Goal: Find specific page/section: Find specific page/section

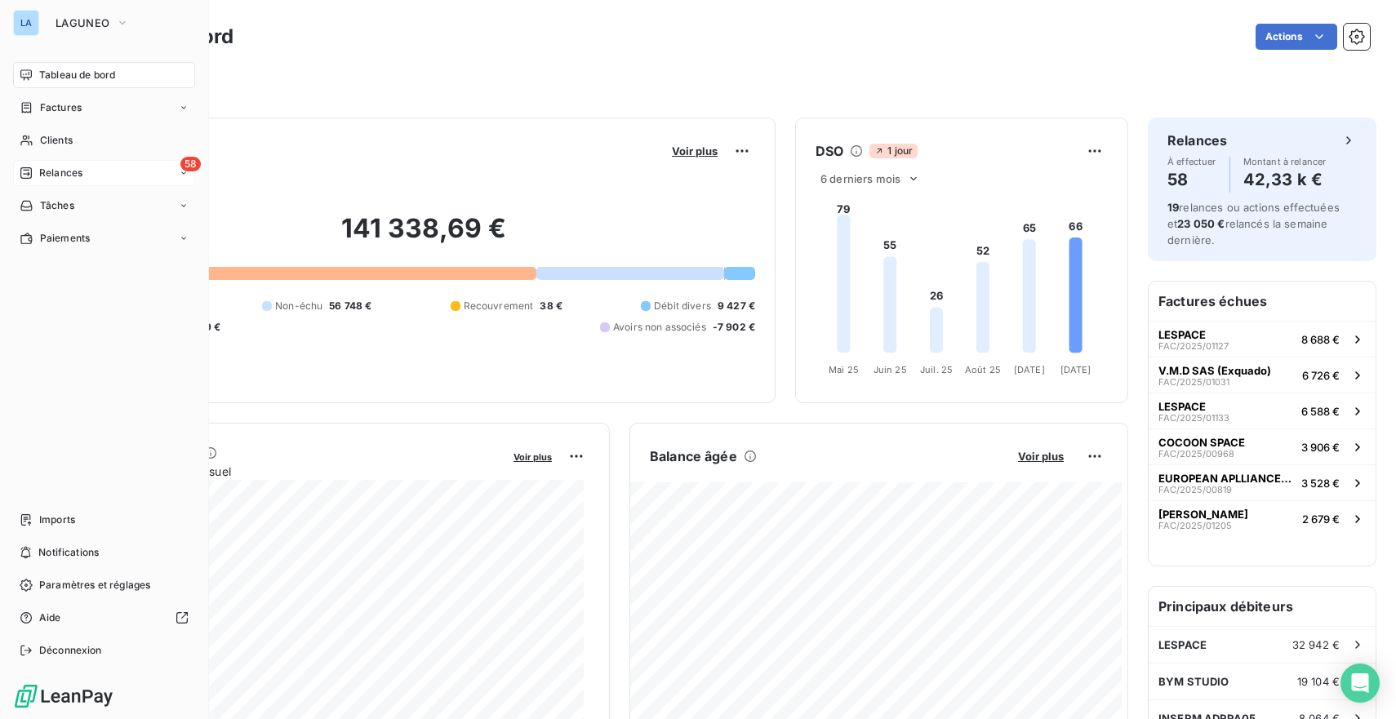
click at [107, 179] on div "58 Relances" at bounding box center [104, 173] width 182 height 26
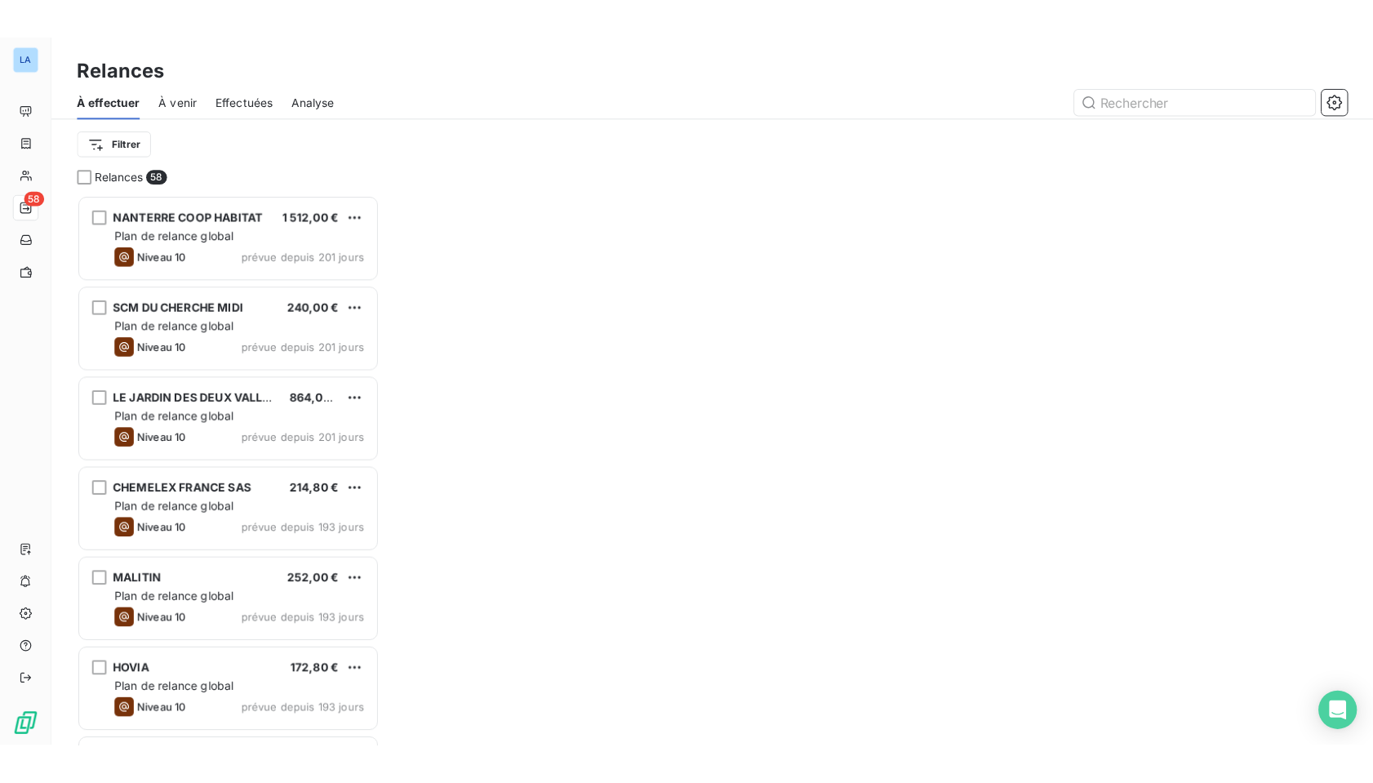
scroll to position [12, 12]
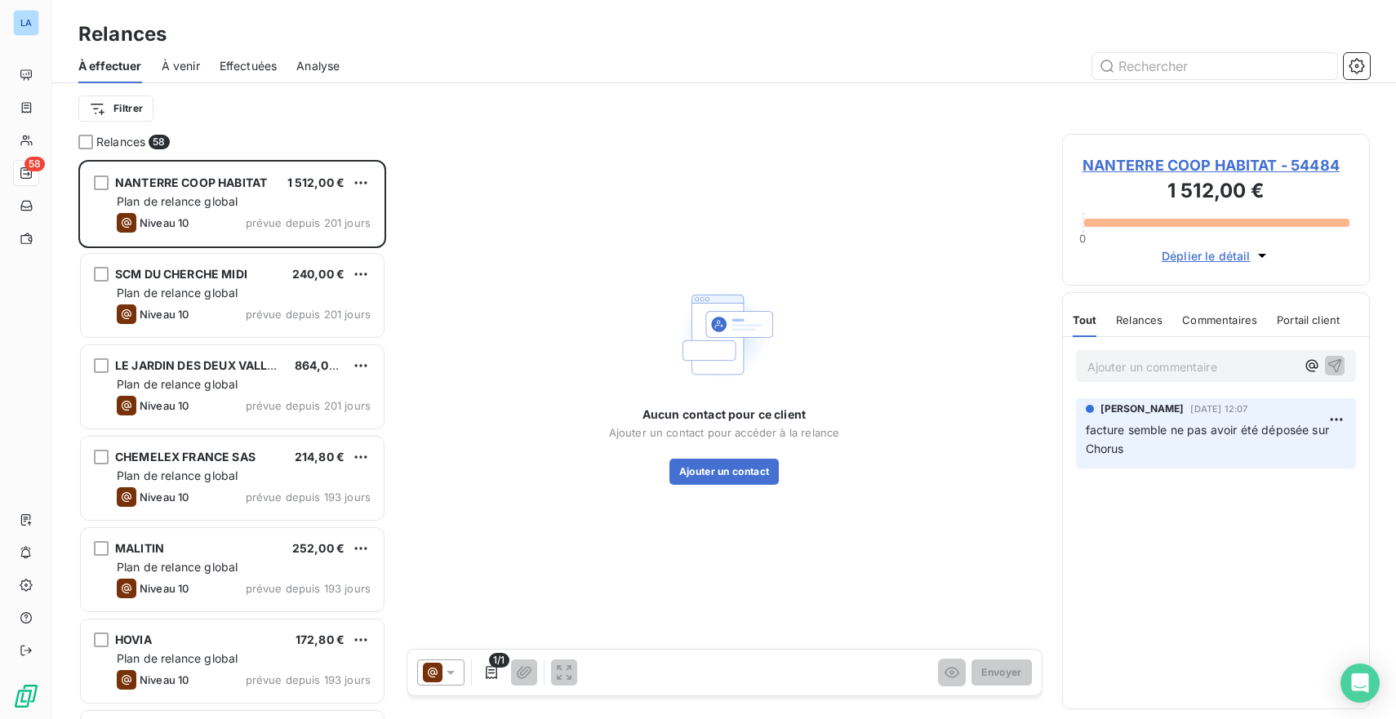
click at [1371, 70] on div "À effectuer À venir Effectuées Analyse" at bounding box center [724, 66] width 1344 height 34
click at [1357, 69] on icon "button" at bounding box center [1356, 66] width 16 height 16
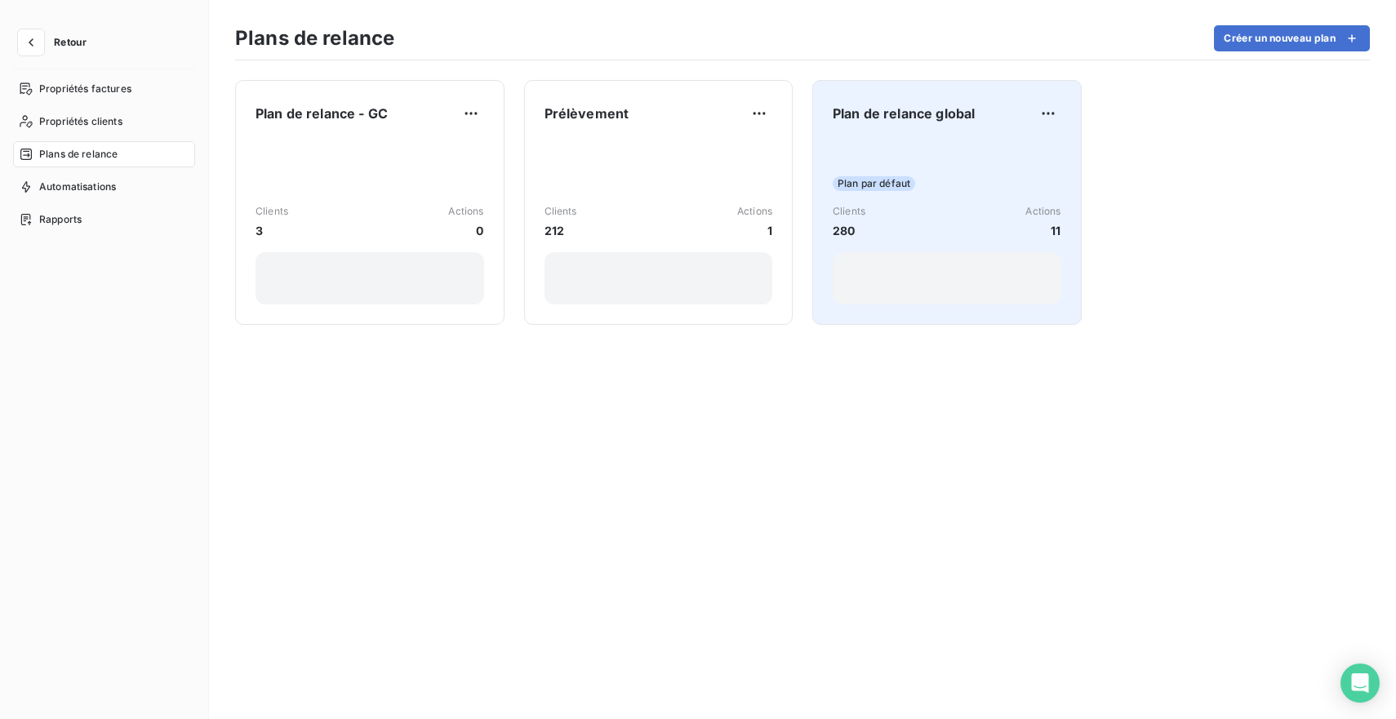
click at [974, 167] on div "Plan par défaut Clients 280 Actions 11" at bounding box center [947, 222] width 229 height 165
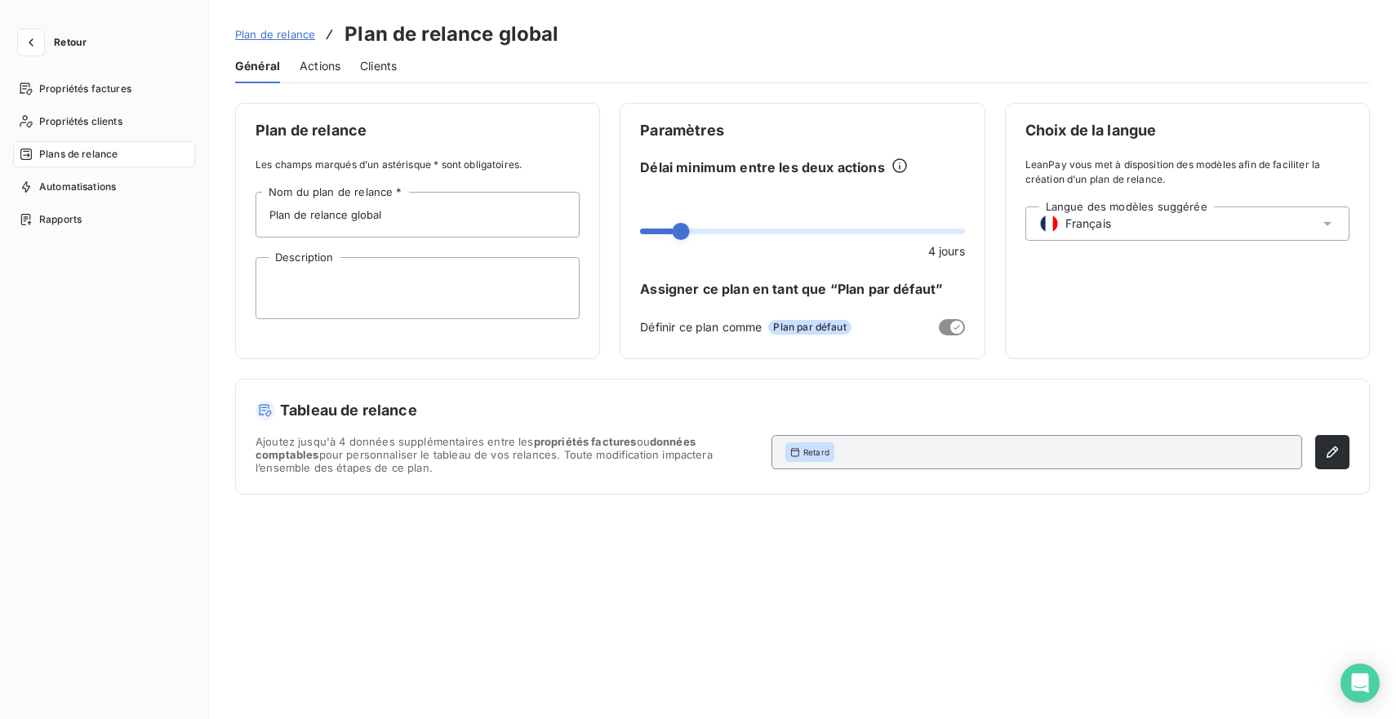
click at [351, 69] on div "Général Actions Clients" at bounding box center [802, 66] width 1135 height 34
click at [334, 69] on span "Actions" at bounding box center [320, 66] width 41 height 16
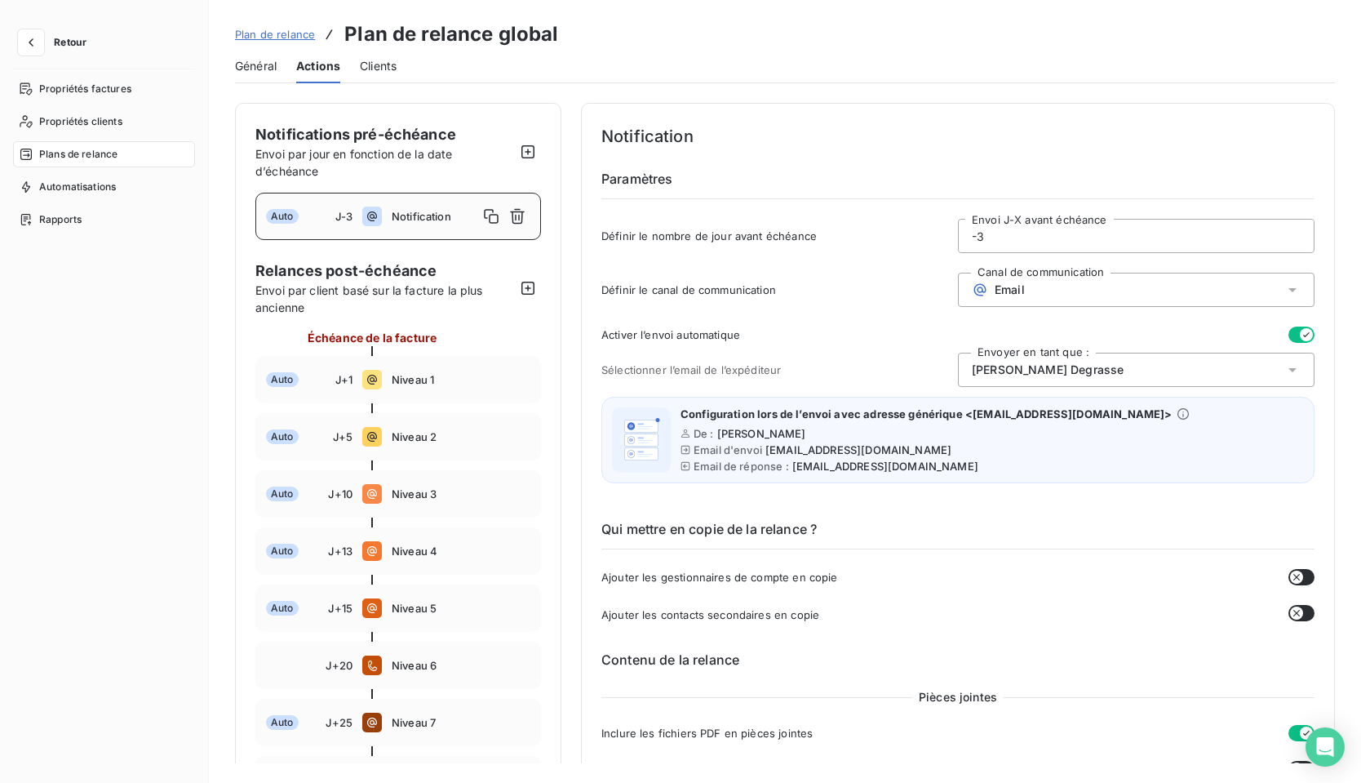
click at [62, 39] on span "Retour" at bounding box center [70, 43] width 33 height 10
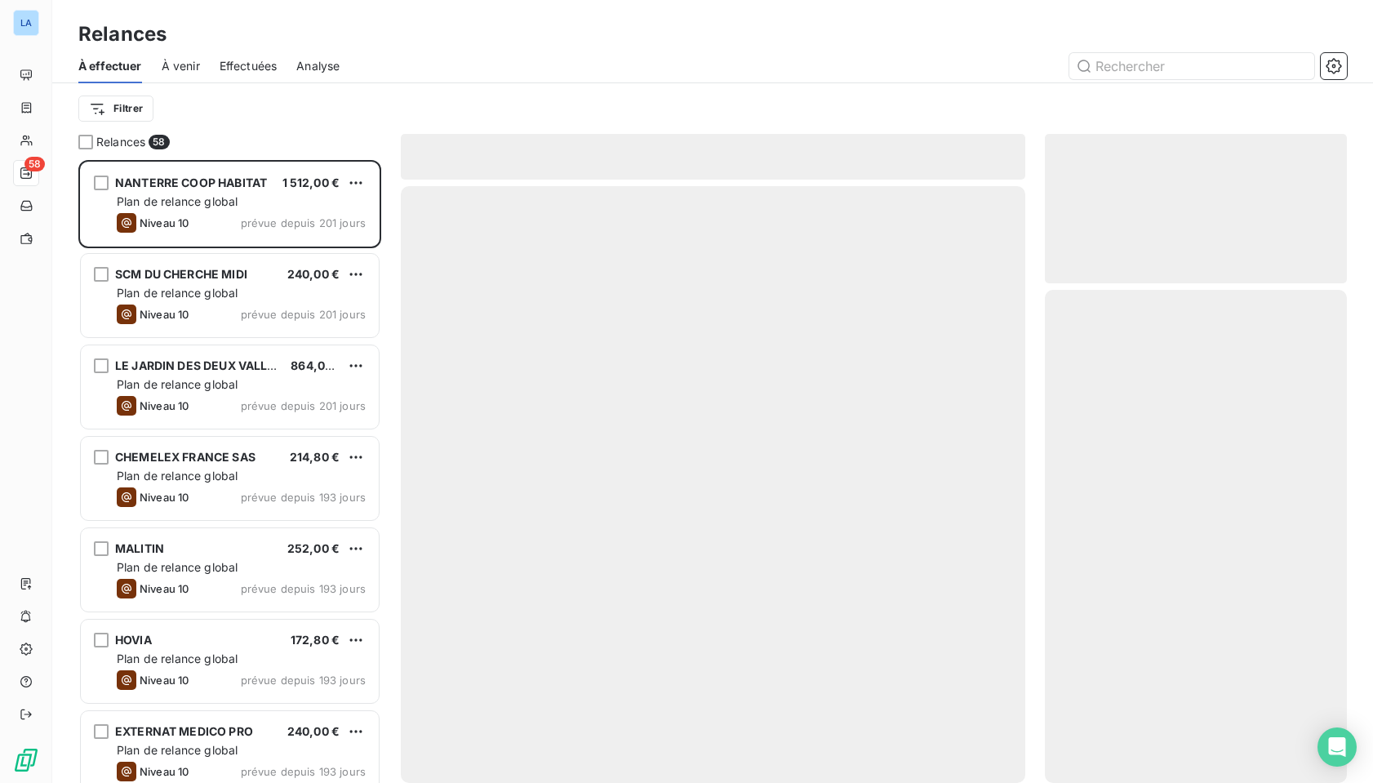
scroll to position [611, 291]
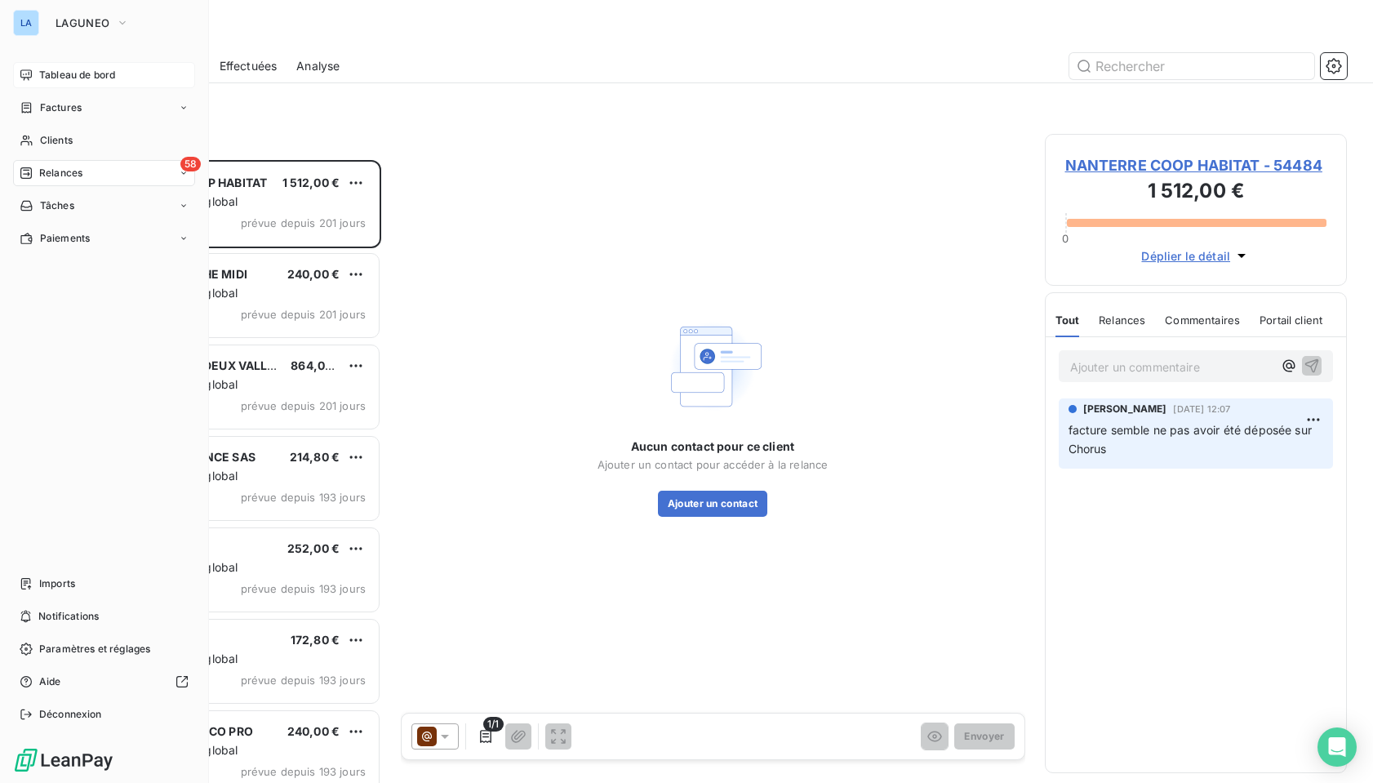
click at [46, 71] on span "Tableau de bord" at bounding box center [77, 75] width 76 height 15
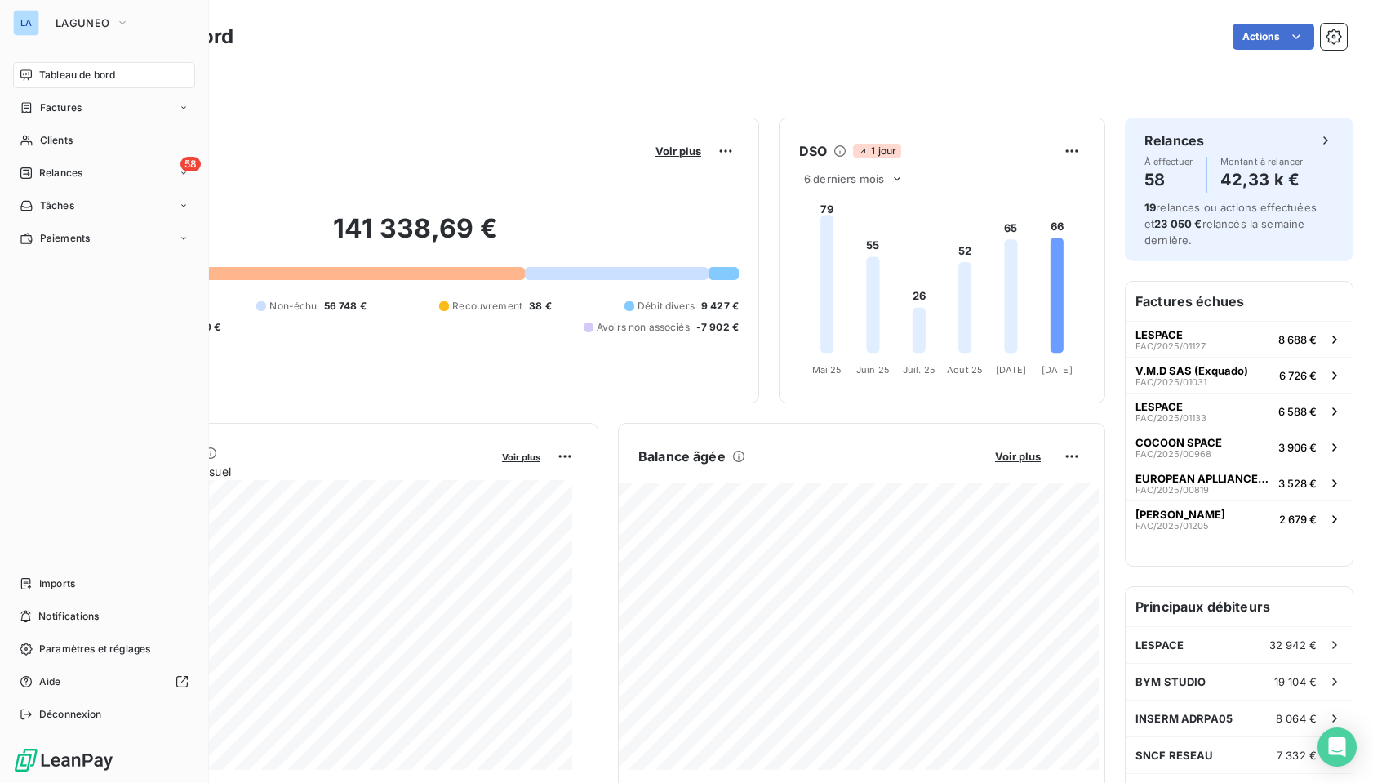
click at [15, 20] on div "LA" at bounding box center [26, 23] width 26 height 26
click at [113, 26] on button "LAGUNEO" at bounding box center [92, 23] width 93 height 26
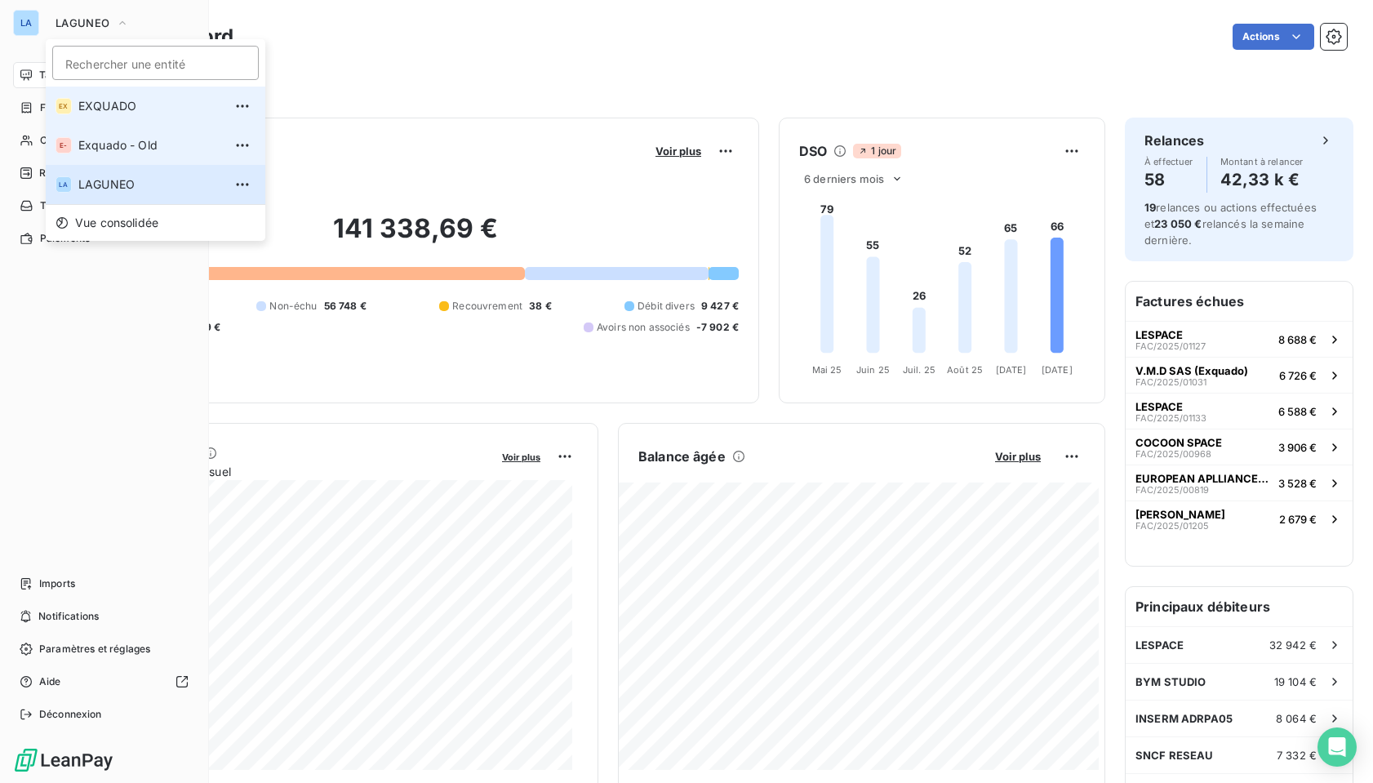
click at [132, 105] on span "EXQUADO" at bounding box center [150, 106] width 144 height 16
